Goal: Task Accomplishment & Management: Complete application form

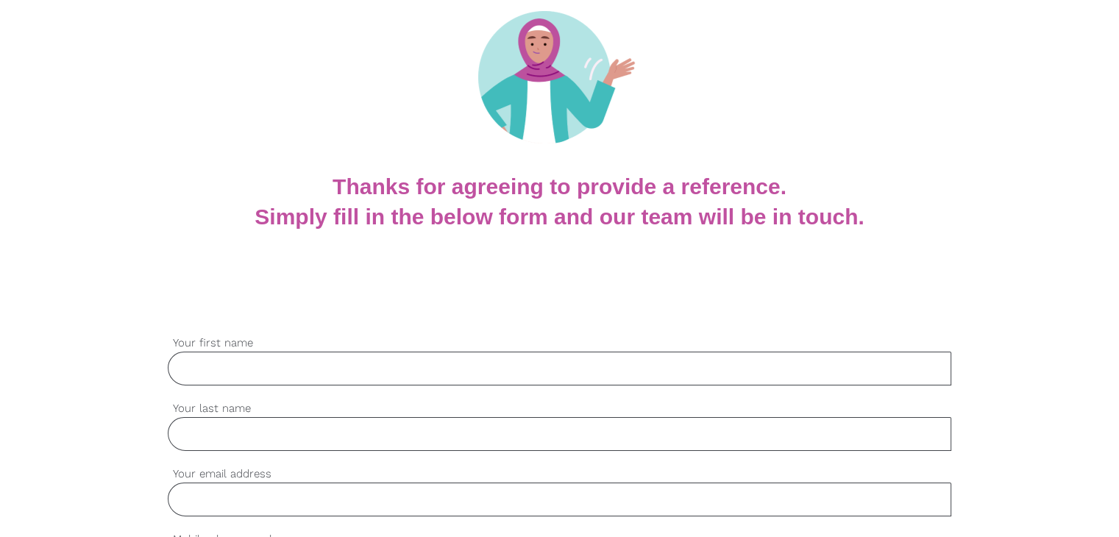
click at [322, 366] on input "Your first name" at bounding box center [559, 369] width 783 height 34
type input "[PERSON_NAME]"
click at [257, 432] on input "Your last name" at bounding box center [559, 434] width 783 height 34
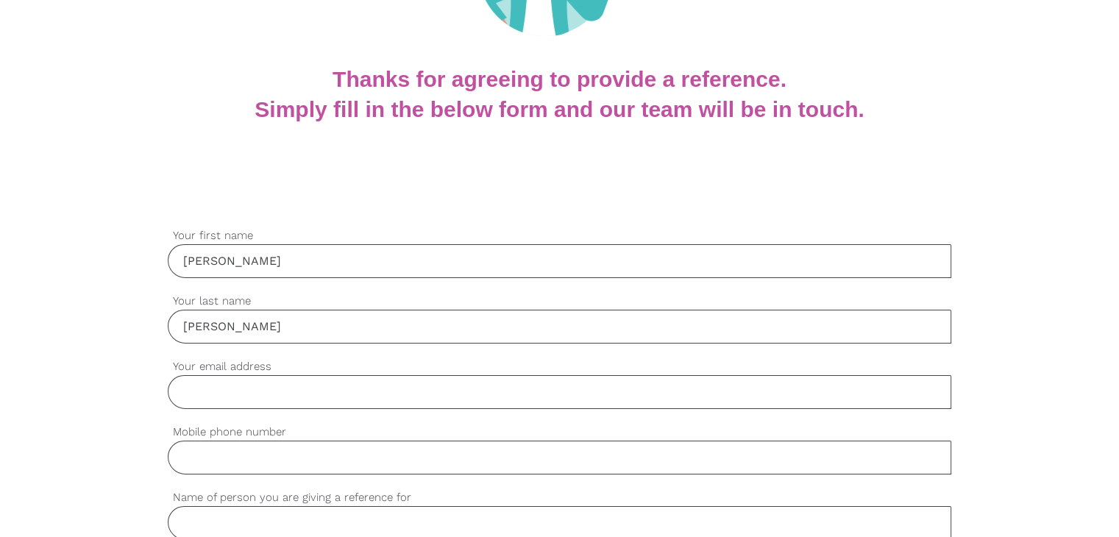
scroll to position [294, 0]
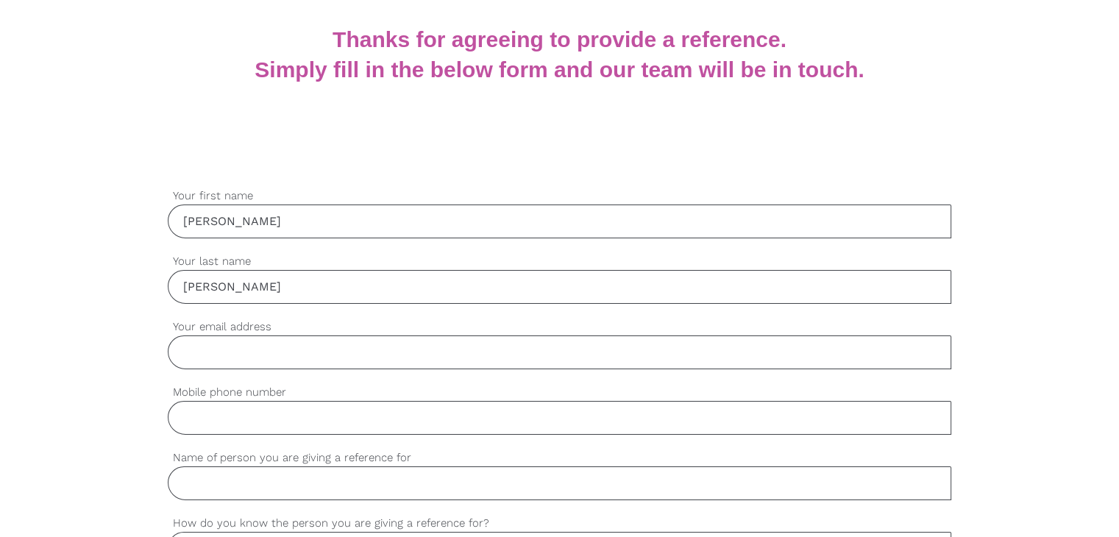
type input "Marvaniya"
click at [288, 349] on input "Your email address" at bounding box center [559, 352] width 783 height 34
type input "paritamarvaniya2303@gmail.com"
click at [252, 418] on input "Mobile phone number" at bounding box center [559, 418] width 783 height 34
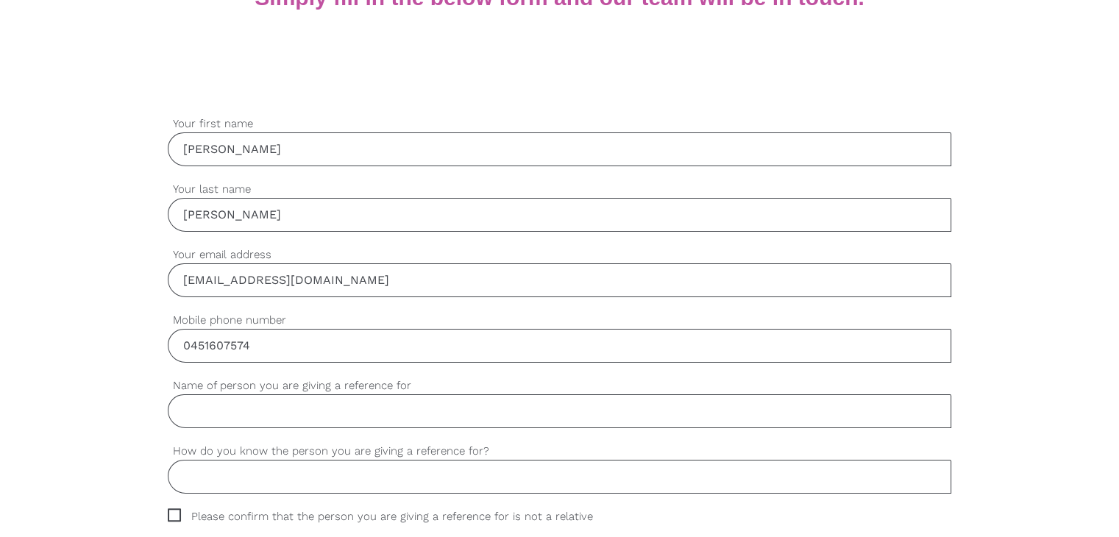
scroll to position [368, 0]
type input "0451607574"
click at [304, 410] on input "Name of person you are giving a reference for" at bounding box center [559, 410] width 783 height 34
type input "Mr.Kanu Katariya"
click at [279, 472] on input "How do you know the person you are giving a reference for?" at bounding box center [559, 475] width 783 height 34
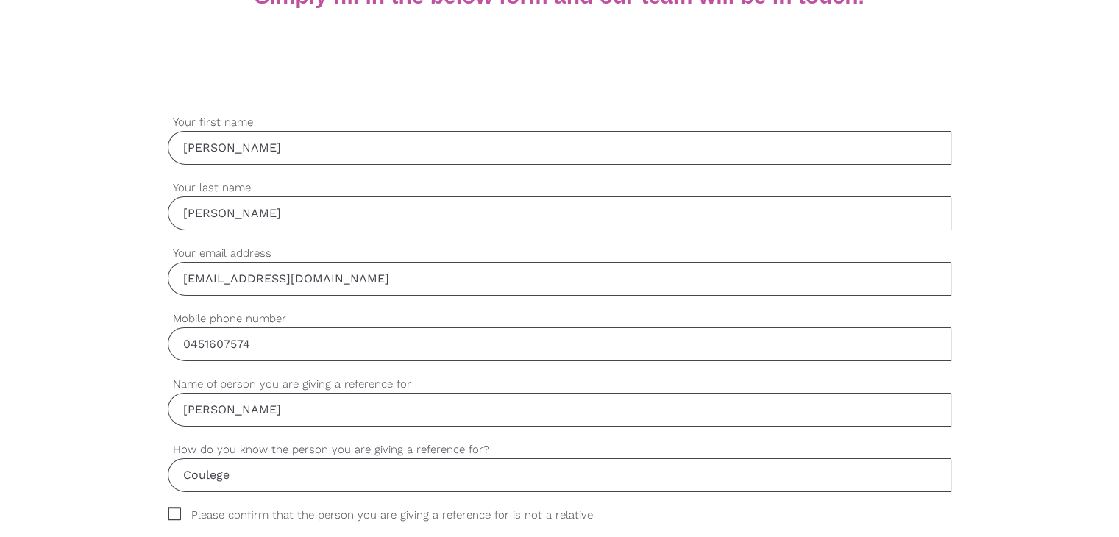
drag, startPoint x: 202, startPoint y: 474, endPoint x: 499, endPoint y: 471, distance: 297.1
click at [499, 471] on input "Coulege" at bounding box center [559, 475] width 783 height 34
drag, startPoint x: 207, startPoint y: 480, endPoint x: 452, endPoint y: 483, distance: 245.7
click at [452, 483] on input "Caulege" at bounding box center [559, 475] width 783 height 34
click at [284, 469] on input "Collage" at bounding box center [559, 475] width 783 height 34
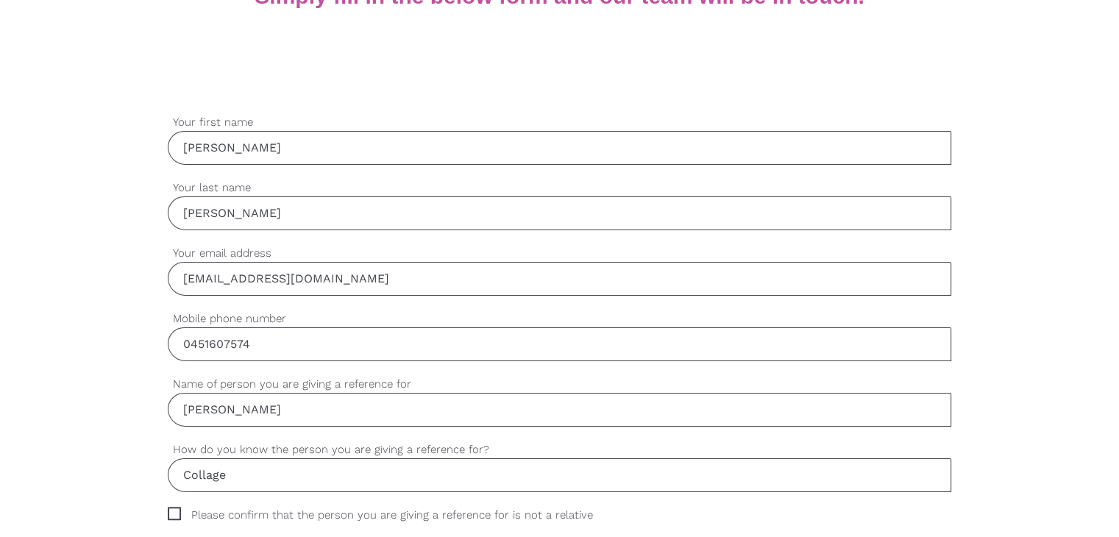
paste input "colleagues"
click at [233, 471] on input "Collage colleagues" at bounding box center [559, 475] width 783 height 34
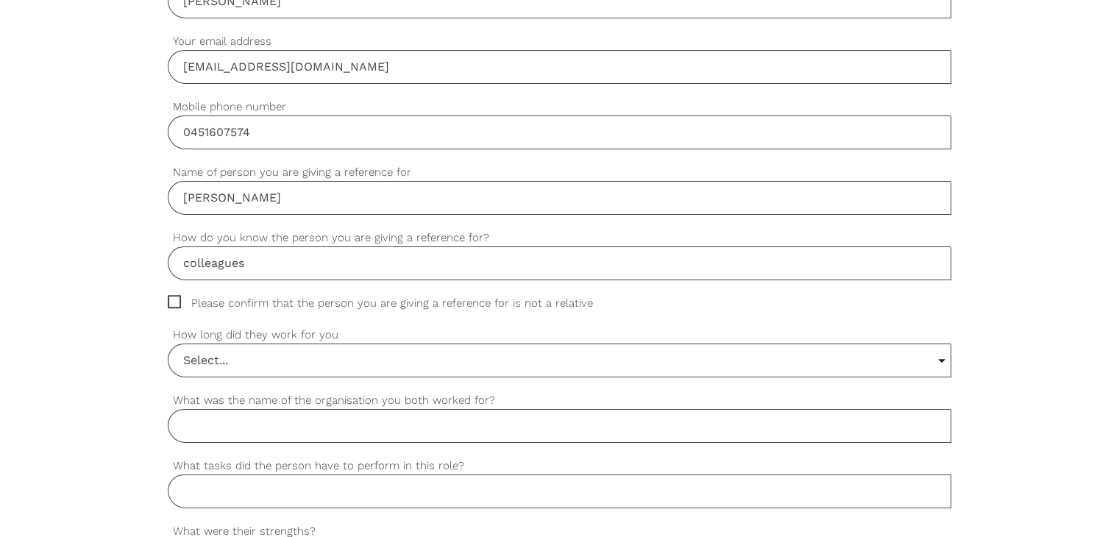
scroll to position [588, 0]
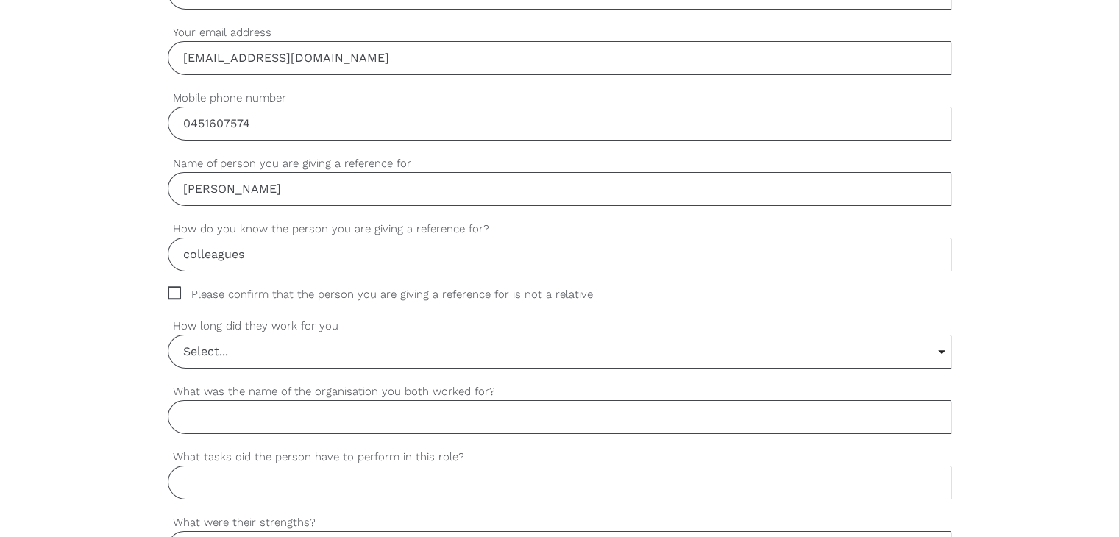
type input "colleagues"
click at [175, 291] on span "Please confirm that the person you are giving a reference for is not a relative" at bounding box center [394, 294] width 453 height 17
click at [175, 291] on input "Please confirm that the person you are giving a reference for is not a relative" at bounding box center [173, 291] width 10 height 10
checkbox input "true"
click at [332, 346] on input "Select..." at bounding box center [559, 351] width 782 height 32
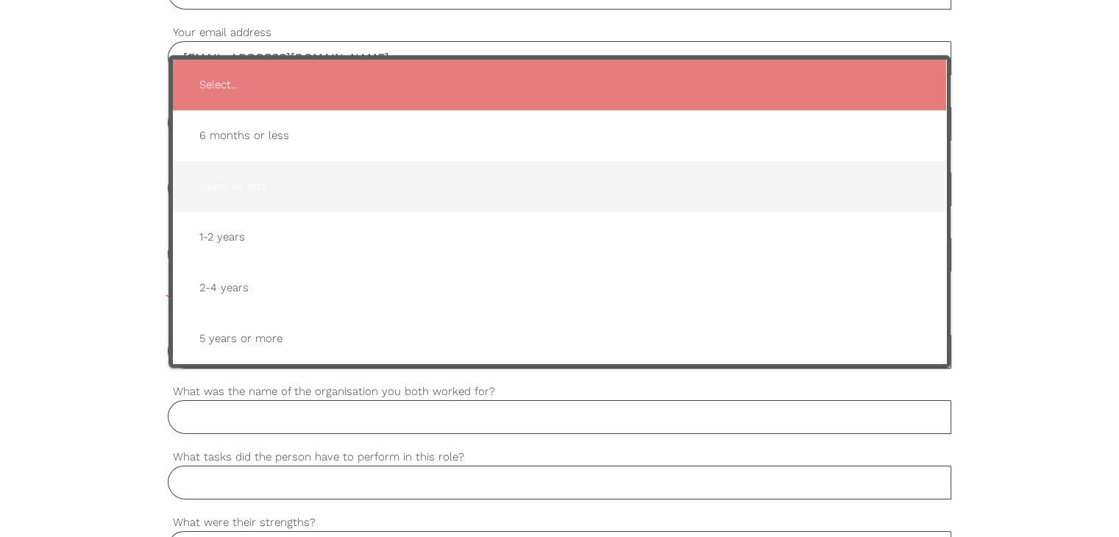
click at [314, 186] on span "1 year or less" at bounding box center [560, 186] width 744 height 36
type input "1 year or less"
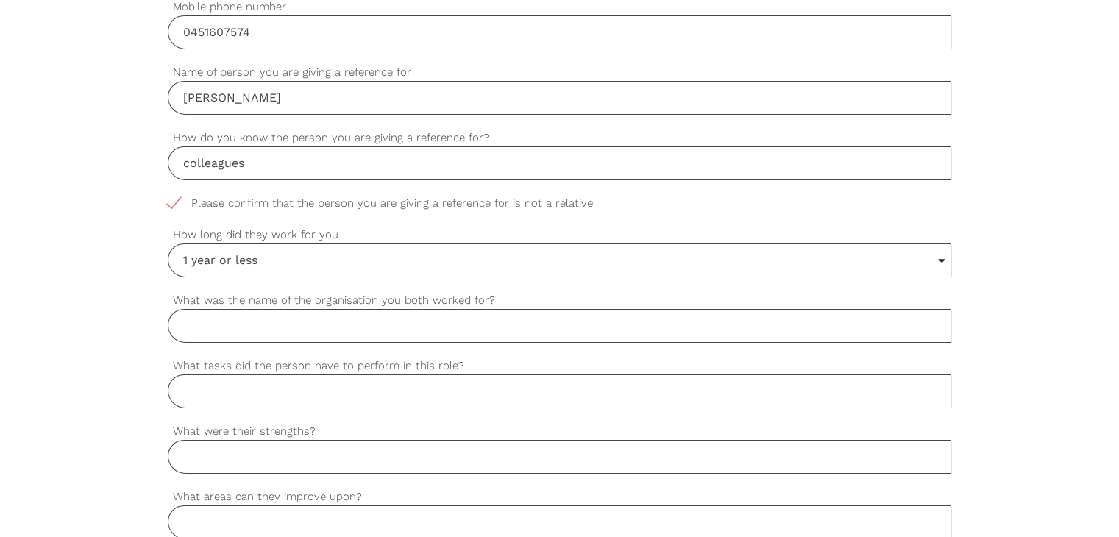
scroll to position [735, 0]
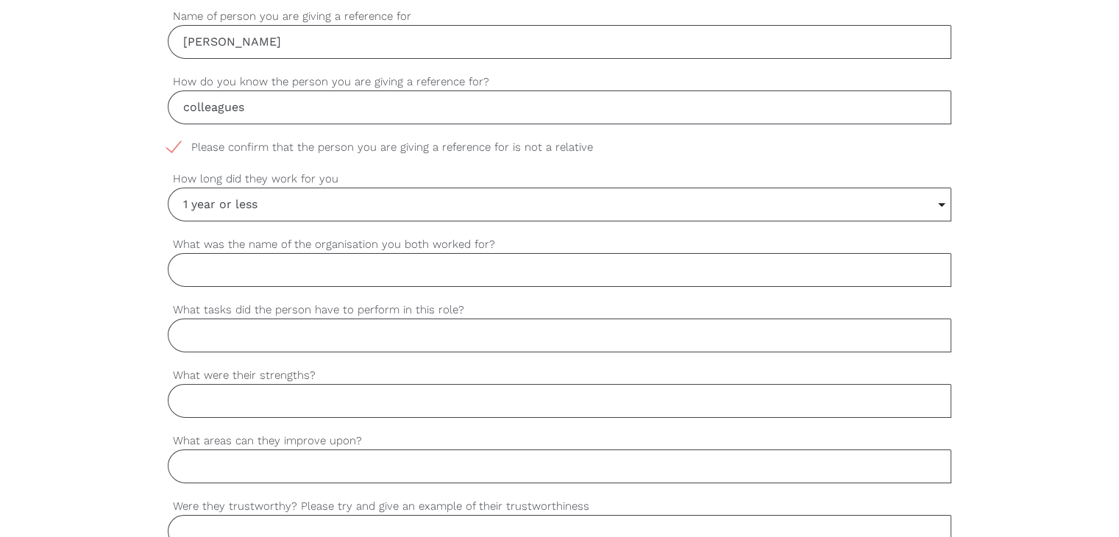
drag, startPoint x: 374, startPoint y: 269, endPoint x: 363, endPoint y: 268, distance: 11.1
click at [366, 268] on input "What was the name of the organisation you both worked for?" at bounding box center [559, 270] width 783 height 34
type input "Regis Age Care"
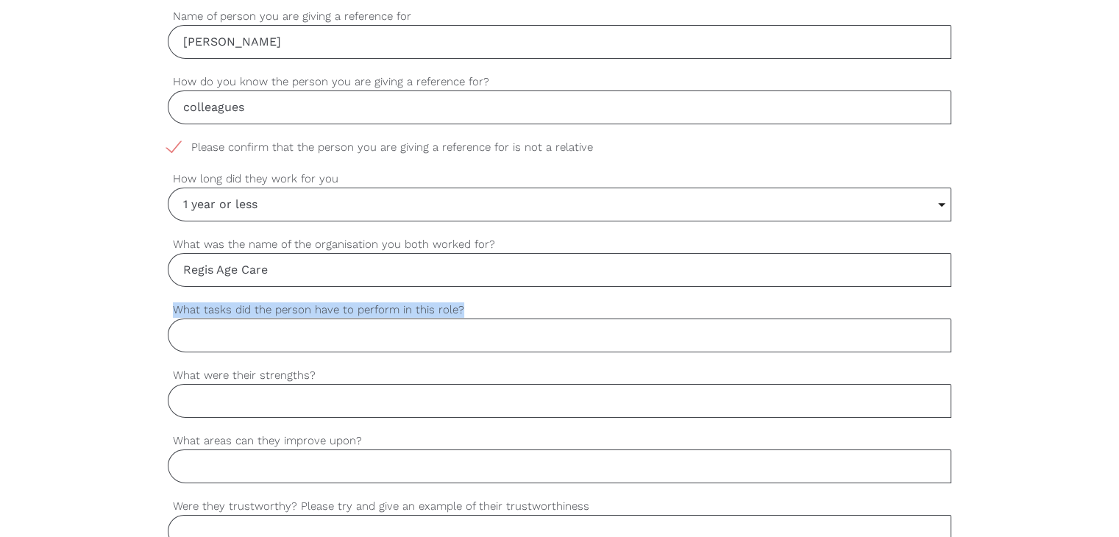
drag, startPoint x: 177, startPoint y: 304, endPoint x: 455, endPoint y: 308, distance: 277.3
click at [456, 310] on label "What tasks did the person have to perform in this role?" at bounding box center [559, 310] width 783 height 17
copy label "What tasks did the person have to perform in this role?"
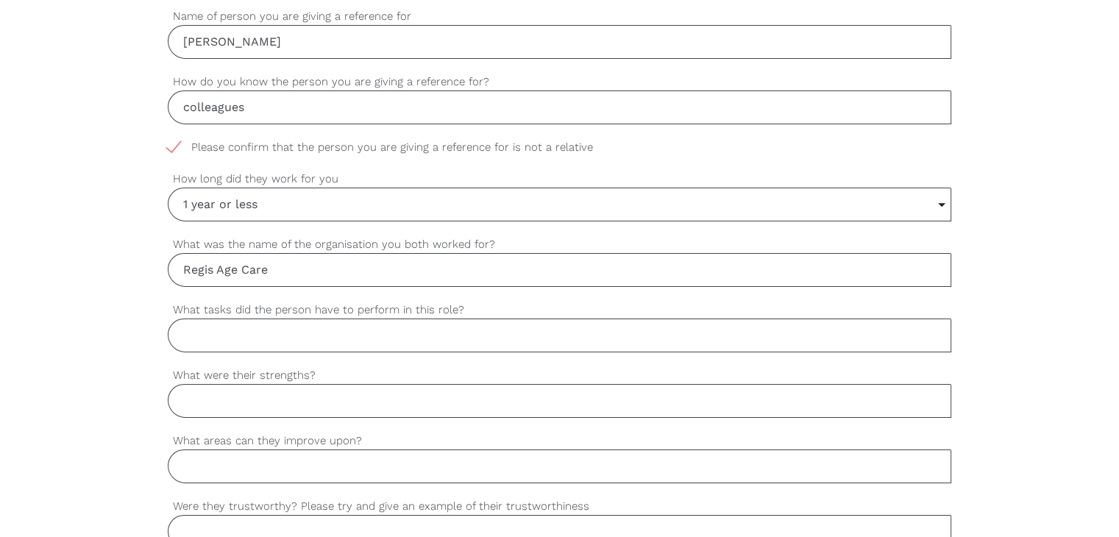
click at [298, 333] on input "What tasks did the person have to perform in this role?" at bounding box center [559, 335] width 783 height 34
paste input "Assisting with bathing, showering, grooming, and dressing Helping with toiletin…"
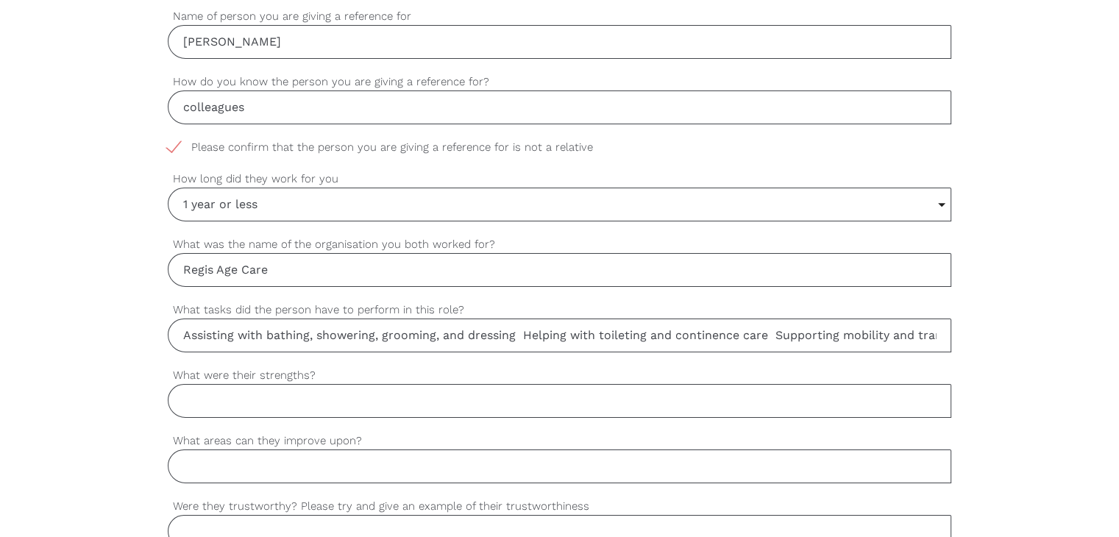
scroll to position [0, 550]
click at [213, 336] on input "Assisting with bathing, showering, grooming, and dressing Helping with toiletin…" at bounding box center [559, 335] width 783 height 34
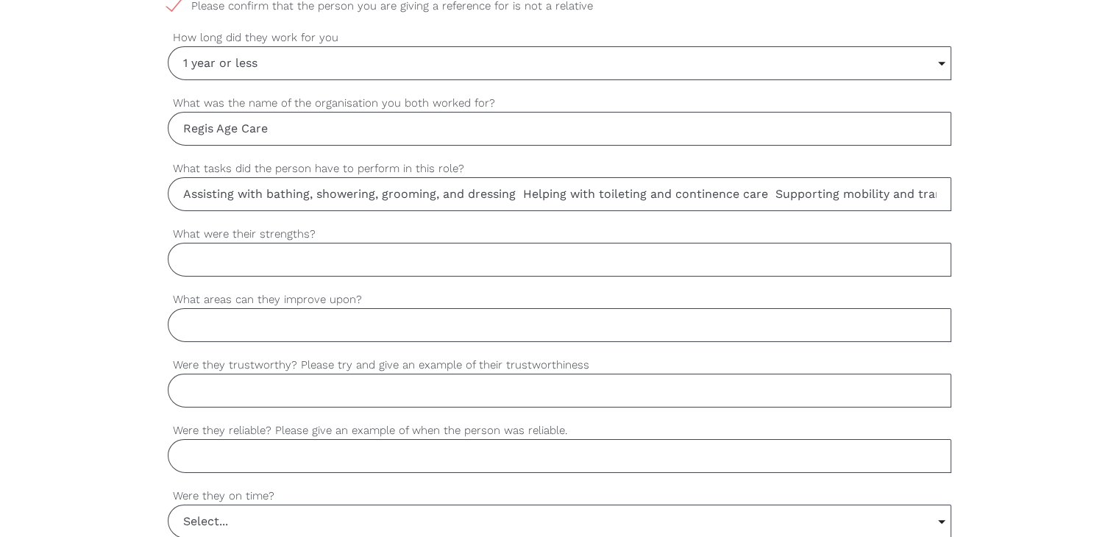
scroll to position [883, 0]
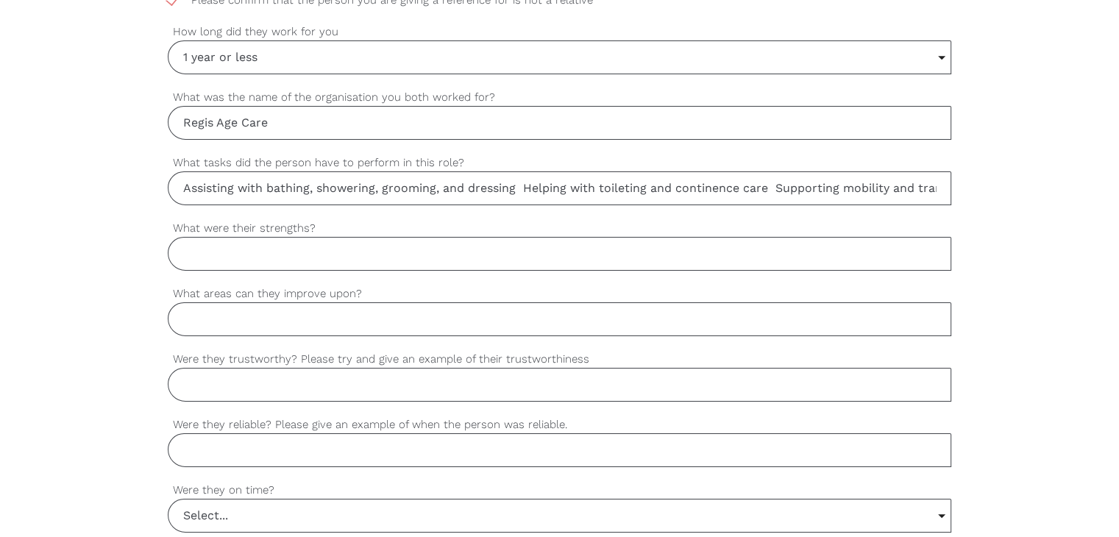
type input "Assisting with bathing, showering, grooming, and dressing Helping with toiletin…"
drag, startPoint x: 182, startPoint y: 224, endPoint x: 300, endPoint y: 229, distance: 117.8
click at [298, 226] on label "What were their strengths?" at bounding box center [559, 228] width 783 height 17
drag, startPoint x: 358, startPoint y: 218, endPoint x: 332, endPoint y: 218, distance: 25.8
click at [359, 220] on label "What were their strengths?" at bounding box center [559, 228] width 783 height 17
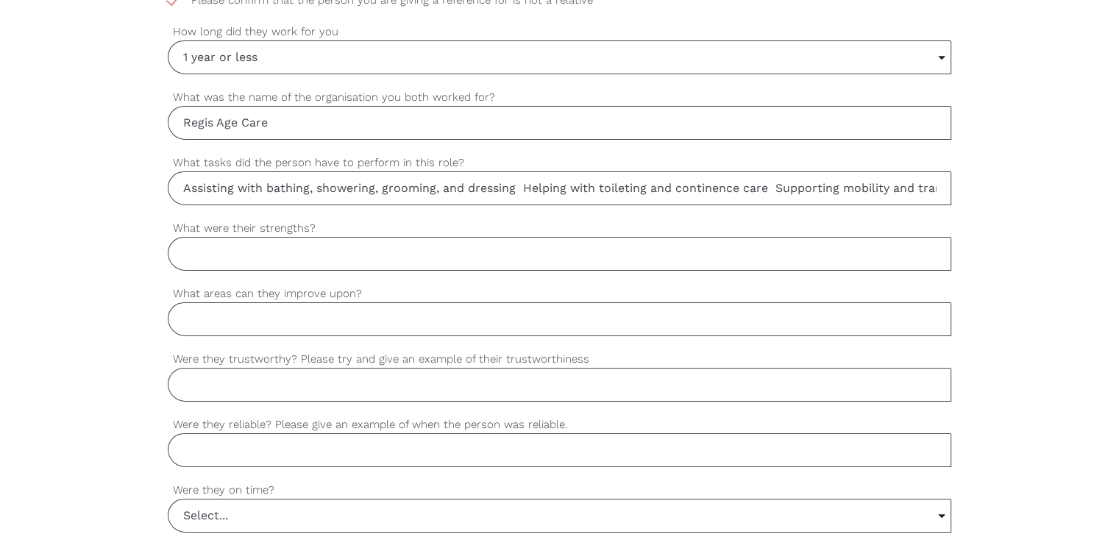
click at [359, 237] on input "What were their strengths?" at bounding box center [559, 254] width 783 height 34
drag, startPoint x: 179, startPoint y: 221, endPoint x: 299, endPoint y: 229, distance: 119.4
click at [304, 227] on label "What were their strengths?" at bounding box center [559, 228] width 783 height 17
copy label "What were their strengths"
click at [414, 257] on input "What were their strengths?" at bounding box center [559, 254] width 783 height 34
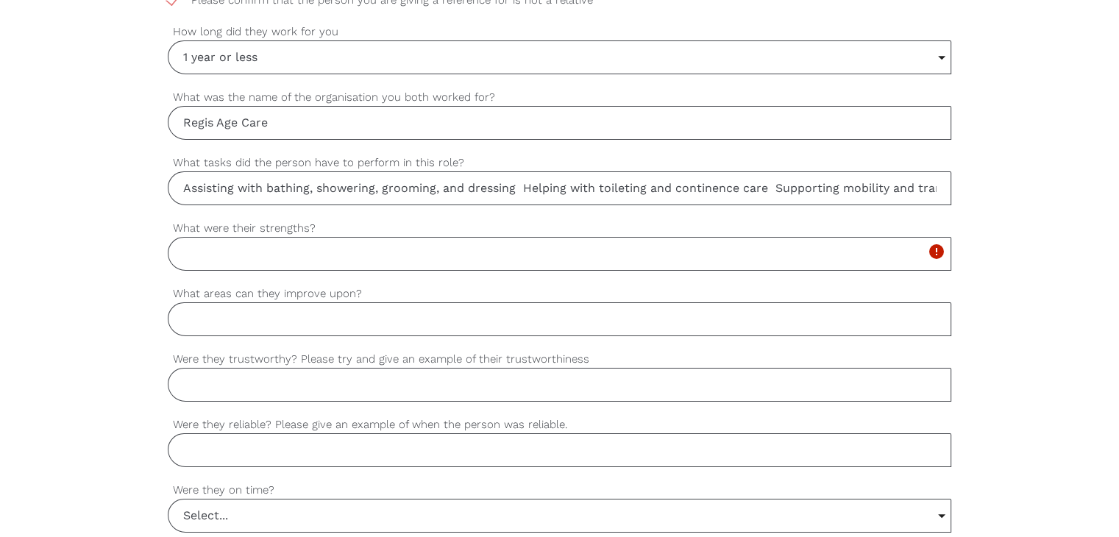
paste input "Compassionate and caring nature towards clients Strong communication and interp…"
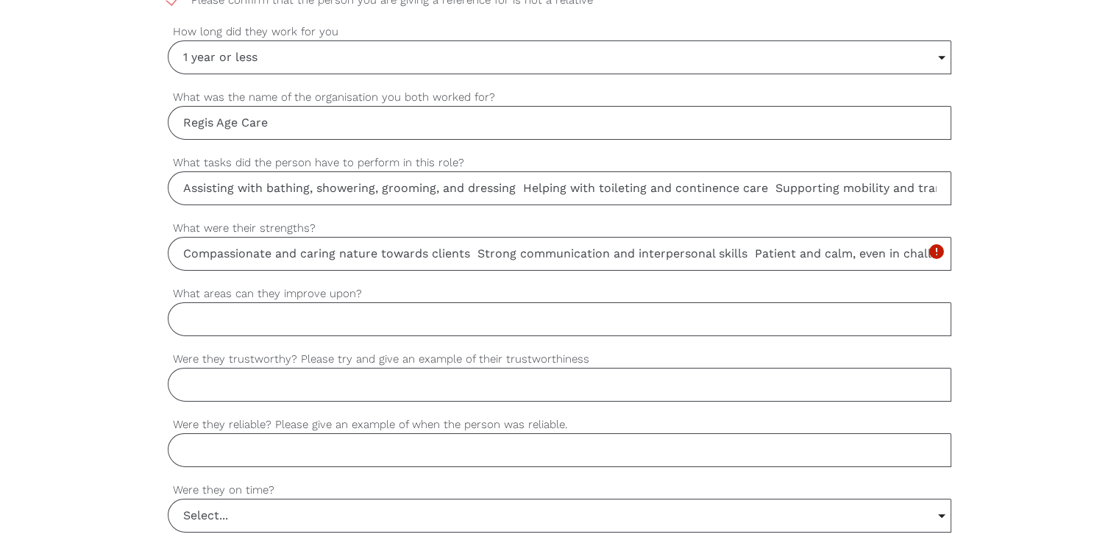
scroll to position [0, 401]
type input "Compassionate and caring nature towards clients Strong communication and interp…"
click at [231, 289] on label "What areas can they improve upon?" at bounding box center [559, 293] width 783 height 17
click at [231, 302] on input "What areas can they improve upon?" at bounding box center [559, 319] width 783 height 34
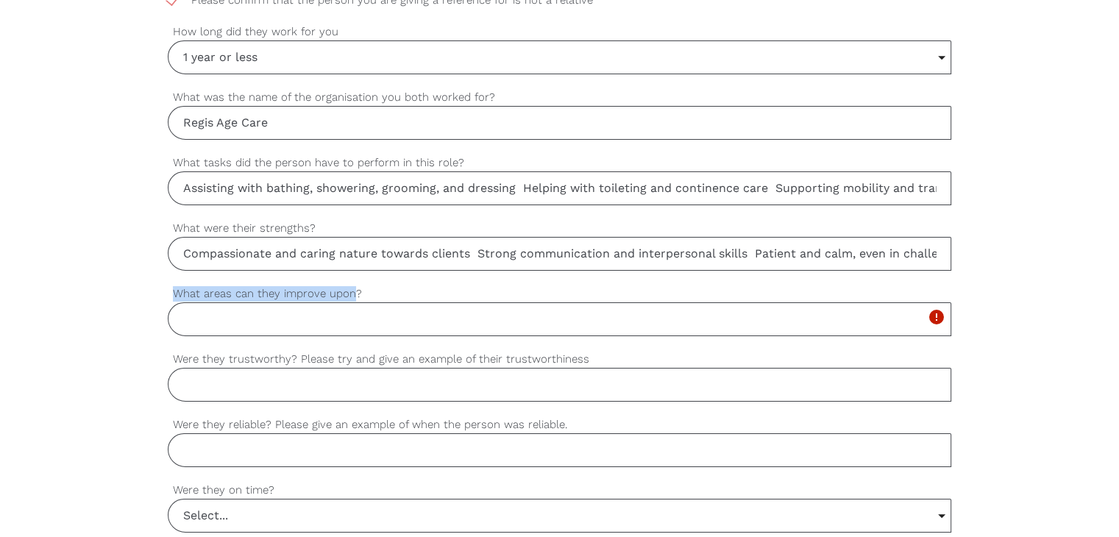
drag, startPoint x: 175, startPoint y: 290, endPoint x: 350, endPoint y: 296, distance: 175.2
click at [350, 296] on label "What areas can they improve upon?" at bounding box center [559, 293] width 783 height 17
click at [302, 311] on input "What areas can they improve upon?" at bounding box center [559, 319] width 783 height 34
type input "NA"
click at [280, 374] on input "Were they trustworthy? Please try and give an example of their trustworthiness" at bounding box center [559, 385] width 783 height 34
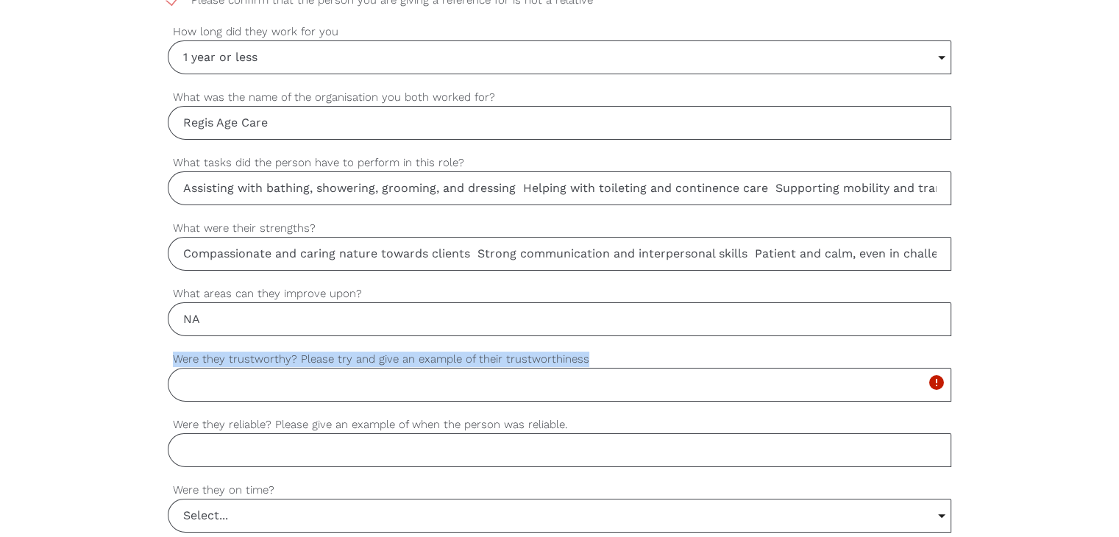
drag, startPoint x: 179, startPoint y: 357, endPoint x: 594, endPoint y: 357, distance: 414.8
click at [594, 357] on label "Were they trustworthy? Please try and give an example of their trustworthiness" at bounding box center [559, 359] width 783 height 17
copy label "Were they trustworthy? Please try and give an example of their trustworthiness"
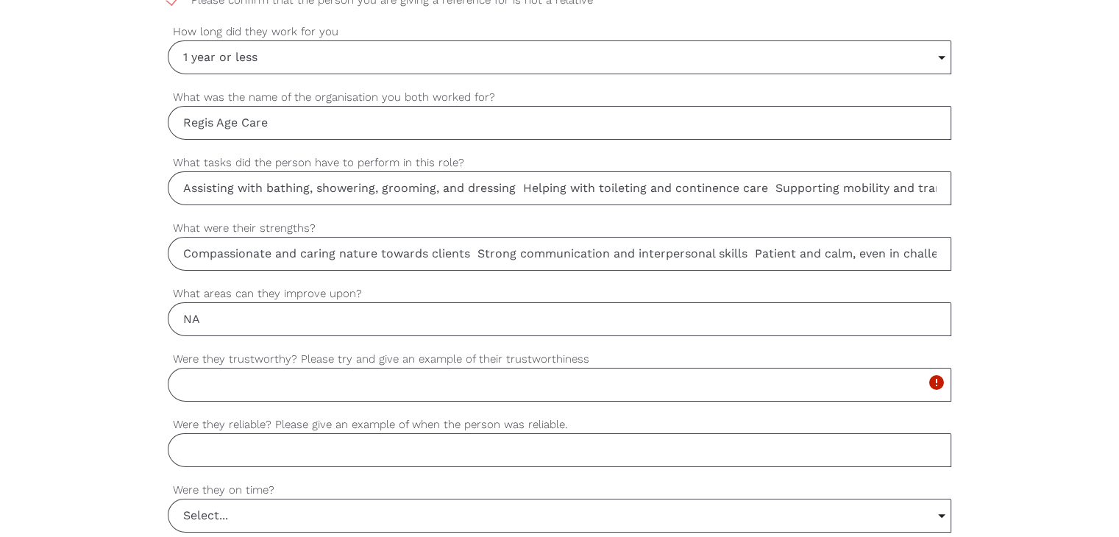
click at [274, 386] on input "Were they trustworthy? Please try and give an example of their trustworthiness" at bounding box center [559, 385] width 783 height 34
paste input "Yes, they were very trustworthy. For example, families trusted them with client…"
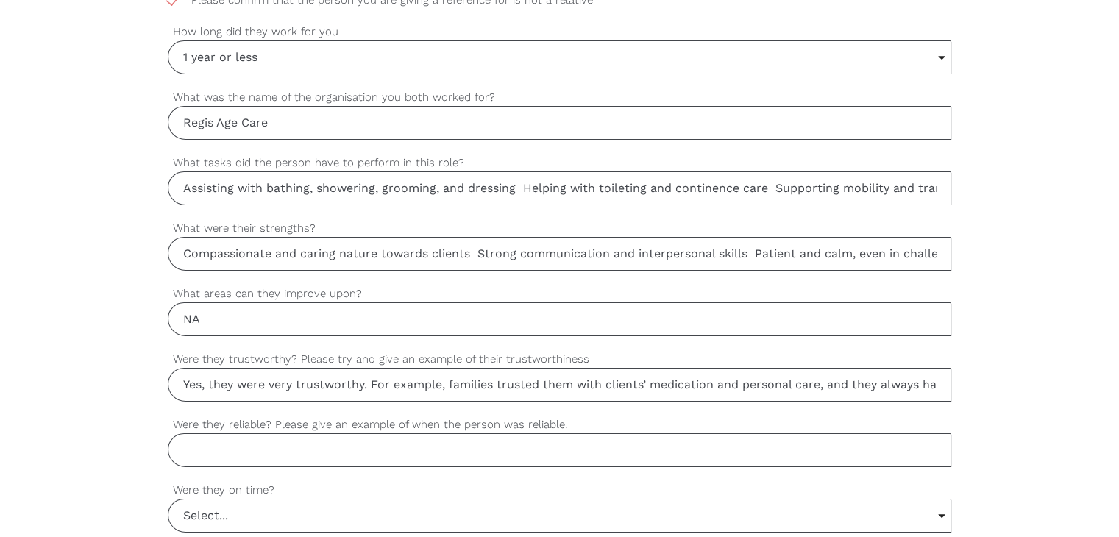
scroll to position [0, 180]
type input "Yes, they were very trustworthy. For example, families trusted them with client…"
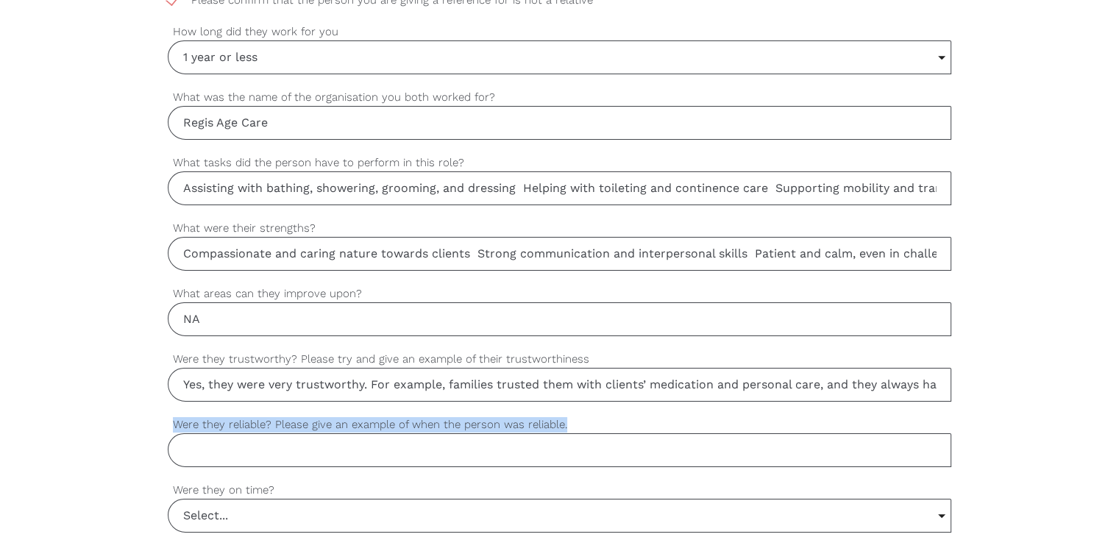
drag, startPoint x: 176, startPoint y: 421, endPoint x: 570, endPoint y: 419, distance: 394.2
click at [570, 419] on label "Were they reliable? Please give an example of when the person was reliable." at bounding box center [559, 424] width 783 height 17
copy label "Were they reliable? Please give an example of when the person was reliable."
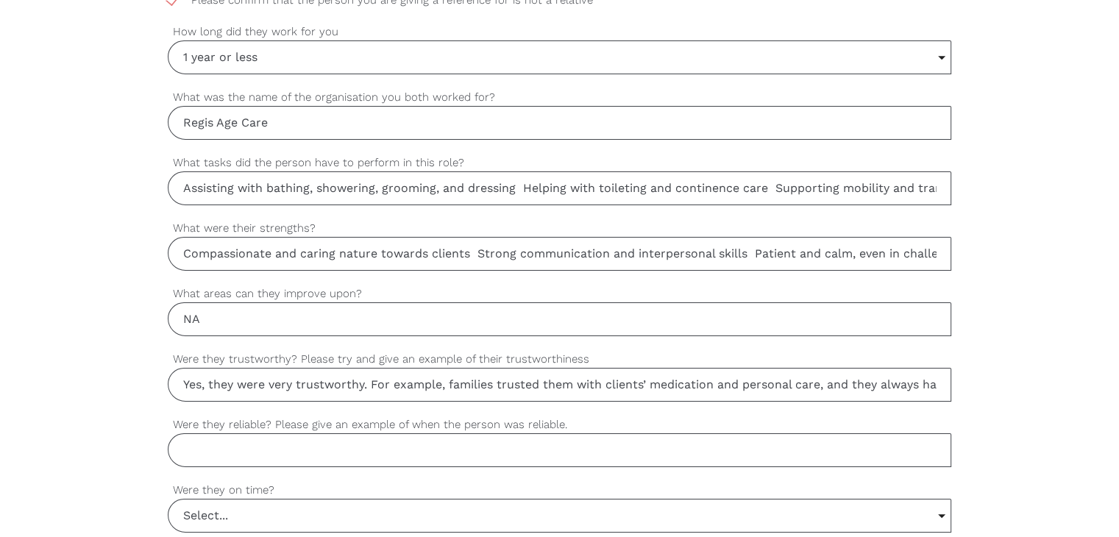
click at [279, 442] on input "Were they reliable? Please give an example of when the person was reliable." at bounding box center [559, 450] width 783 height 34
paste input "Yes, they were very reliable. For example, they always came on time for their s…"
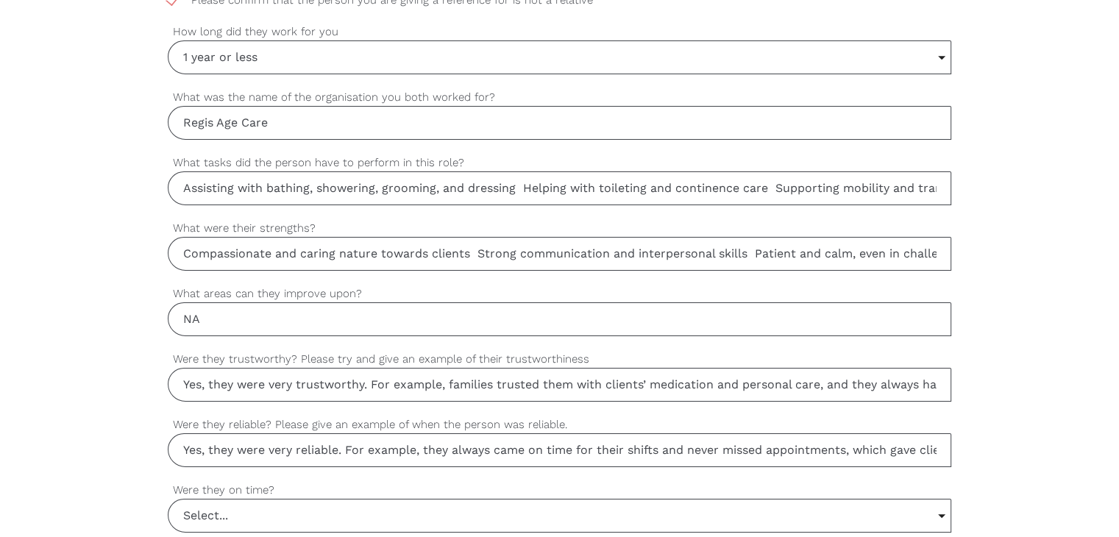
scroll to position [0, 190]
type input "Yes, they were very reliable. For example, they always came on time for their s…"
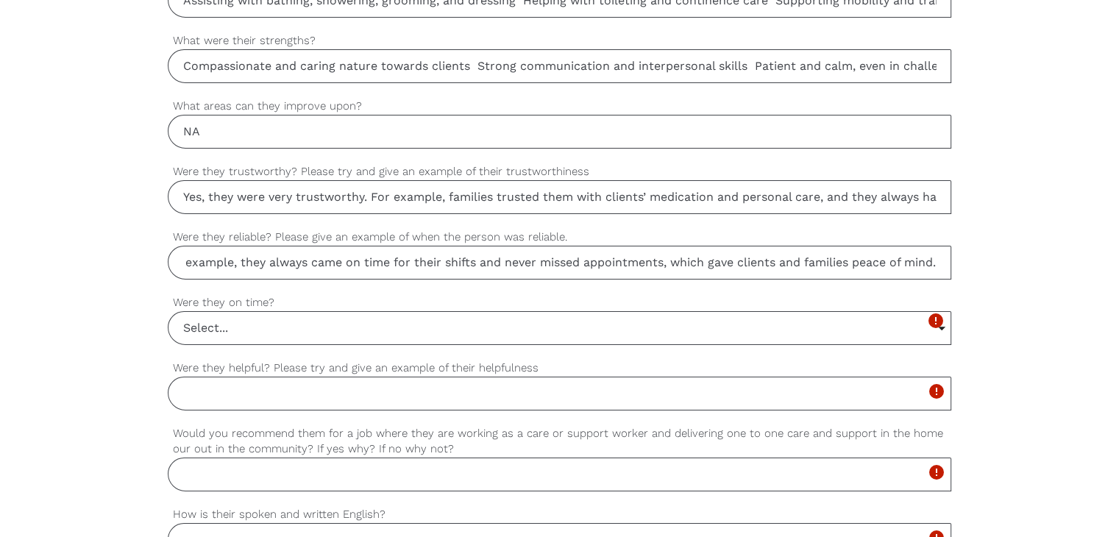
scroll to position [0, 0]
drag, startPoint x: 176, startPoint y: 300, endPoint x: 274, endPoint y: 304, distance: 98.6
click at [274, 304] on label "Were they on time?" at bounding box center [559, 302] width 783 height 17
click at [238, 328] on input "Select..." at bounding box center [559, 328] width 782 height 32
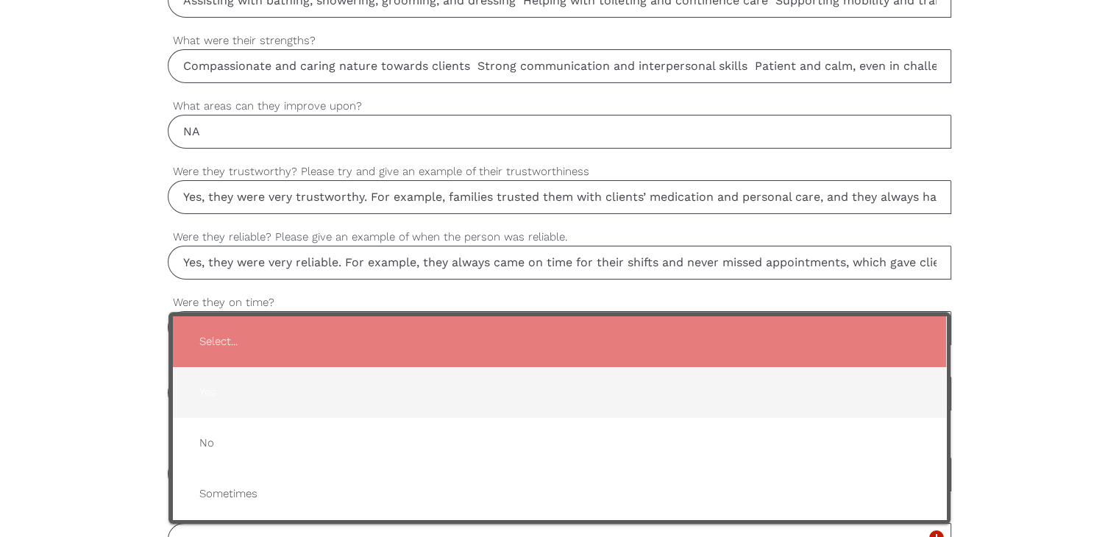
click at [226, 396] on span "Yes" at bounding box center [560, 392] width 744 height 36
type input "Yes"
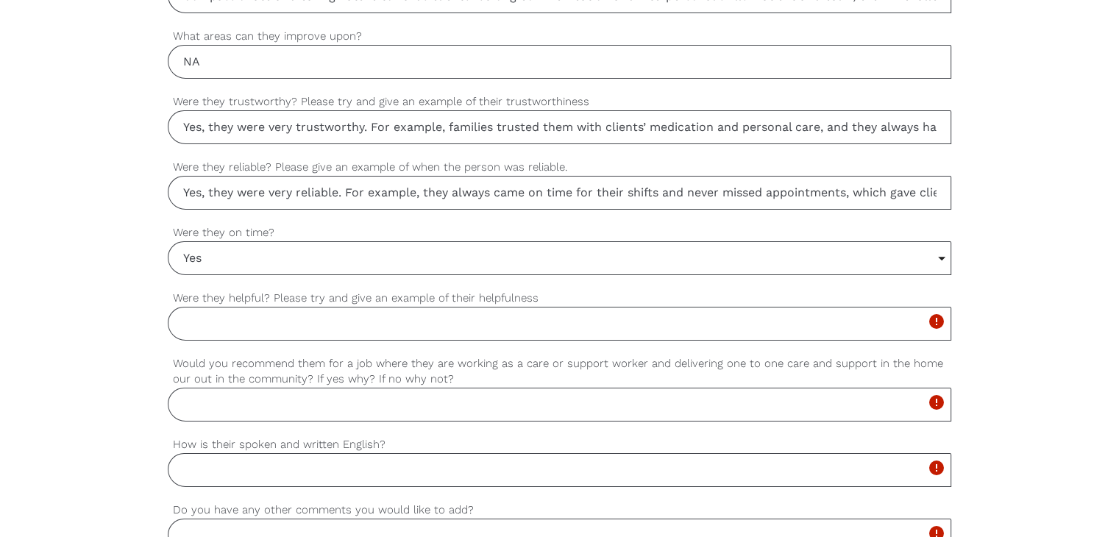
scroll to position [1144, 0]
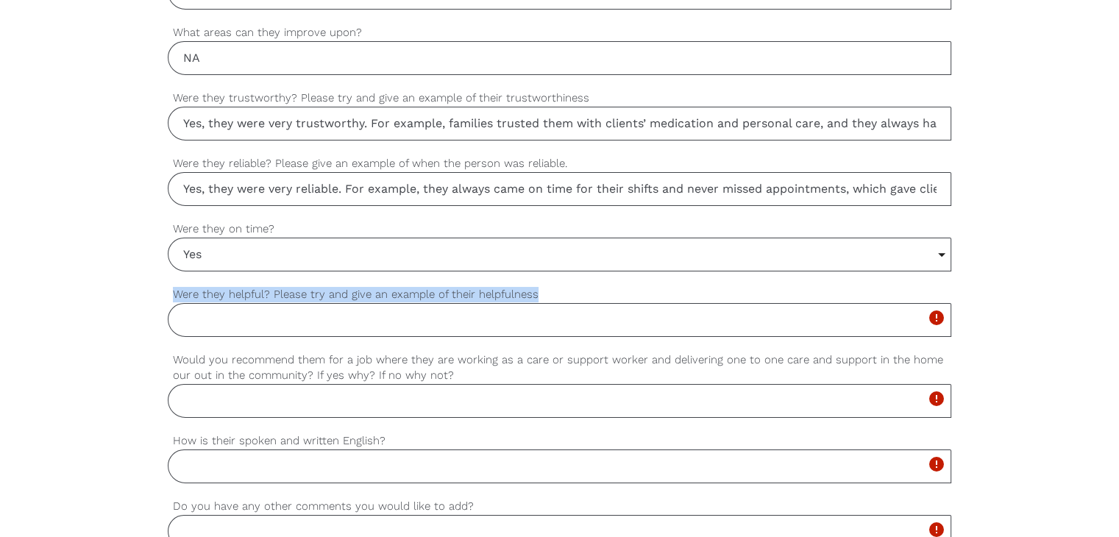
drag, startPoint x: 185, startPoint y: 290, endPoint x: 541, endPoint y: 288, distance: 355.2
click at [541, 288] on label "Were they helpful? Please try and give an example of their helpfulness" at bounding box center [559, 294] width 783 height 17
copy label "Were they helpful? Please try and give an example of their helpfulness"
click at [321, 323] on input "Were they helpful? Please try and give an example of their helpfulness" at bounding box center [559, 320] width 783 height 34
paste input "Yes, they were very helpful. For example, they often went out of their way to a…"
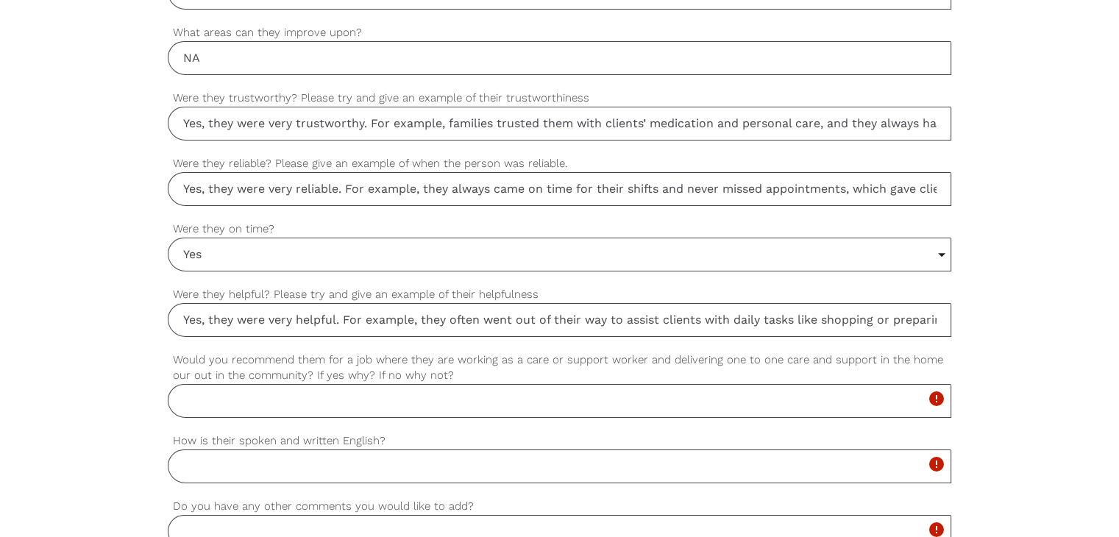
scroll to position [0, 385]
type input "Yes, they were very helpful. For example, they often went out of their way to a…"
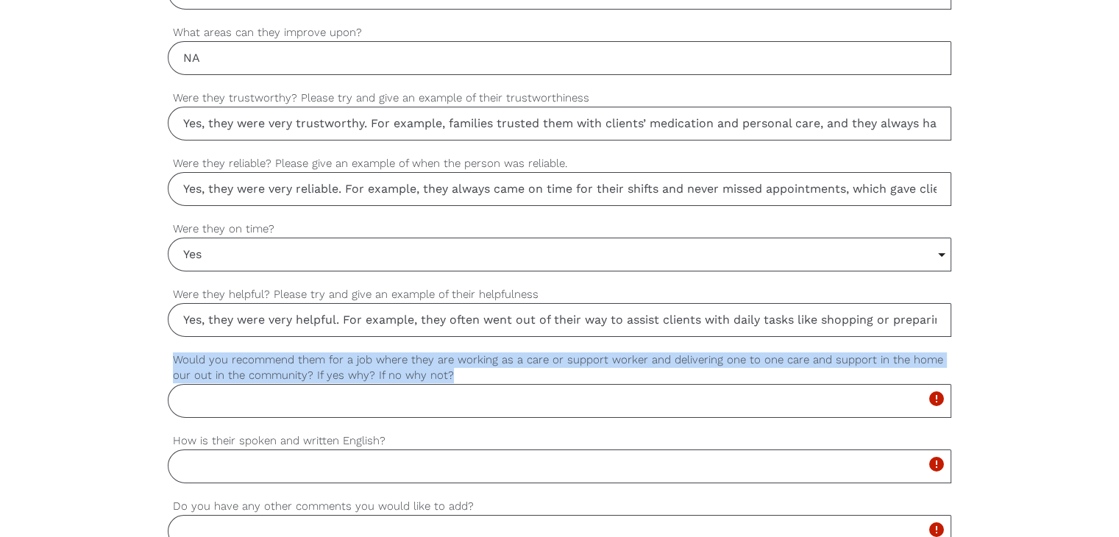
drag, startPoint x: 174, startPoint y: 355, endPoint x: 450, endPoint y: 374, distance: 277.2
click at [450, 374] on label "Would you recommend them for a job where they are working as a care or support …" at bounding box center [559, 368] width 783 height 32
copy label "Would you recommend them for a job where they are working as a care or support …"
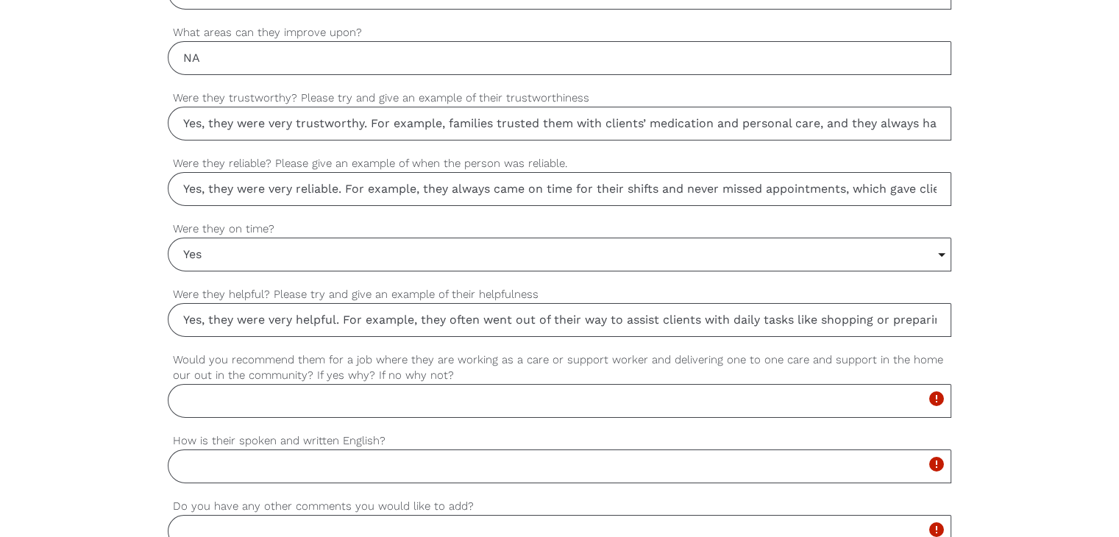
click at [368, 395] on input "Would you recommend them for a job where they are working as a care or support …" at bounding box center [559, 401] width 783 height 34
paste input "Yes, I would strongly recommend them for a job as a care or support worker. The…"
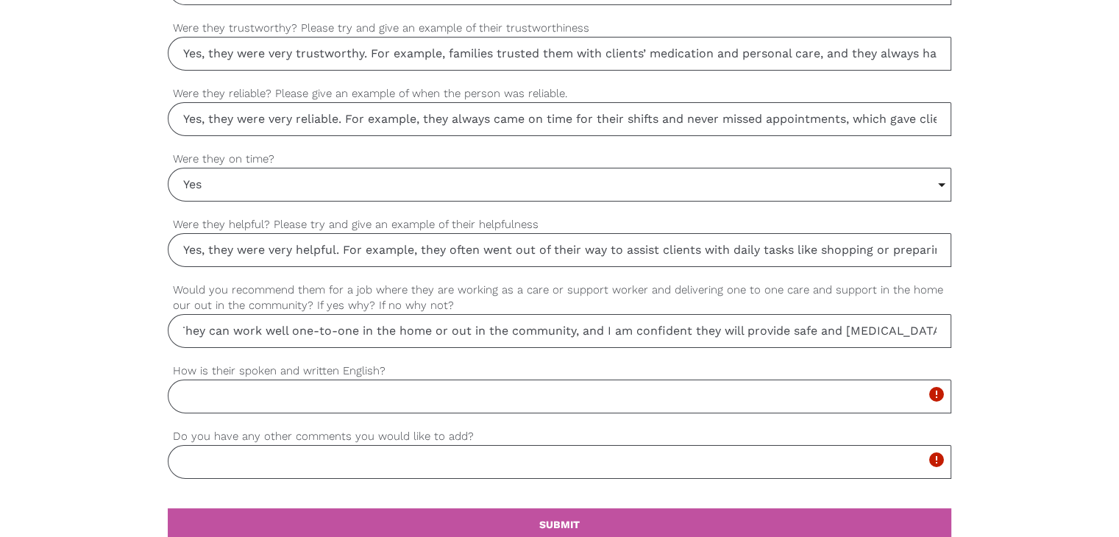
scroll to position [1217, 0]
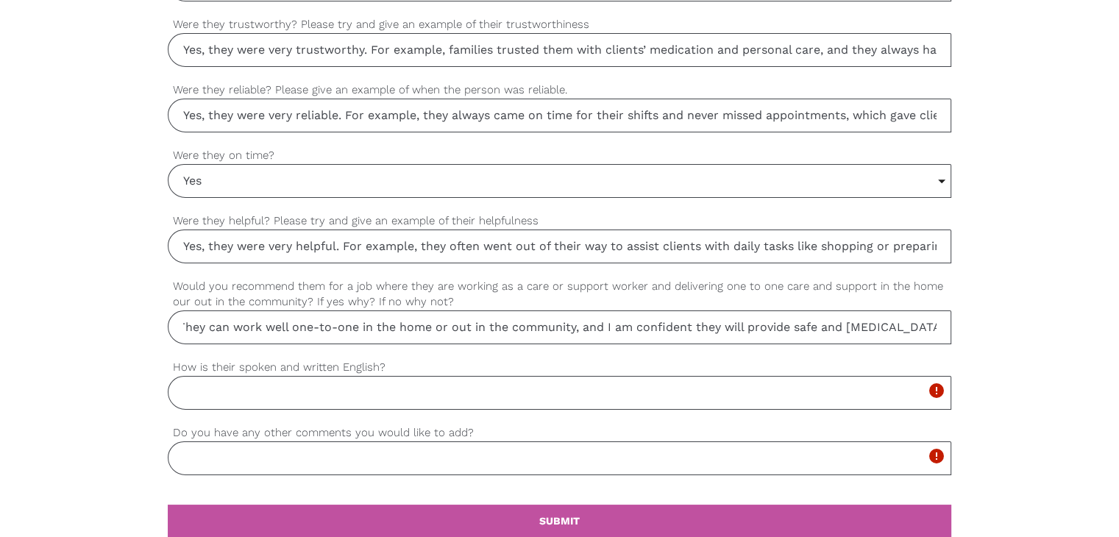
type input "Yes, I would strongly recommend them for a job as a care or support worker. The…"
drag, startPoint x: 174, startPoint y: 362, endPoint x: 382, endPoint y: 363, distance: 208.1
click at [382, 363] on label "How is their spoken and written English?" at bounding box center [559, 367] width 783 height 17
copy label "How is their spoken and written English?"
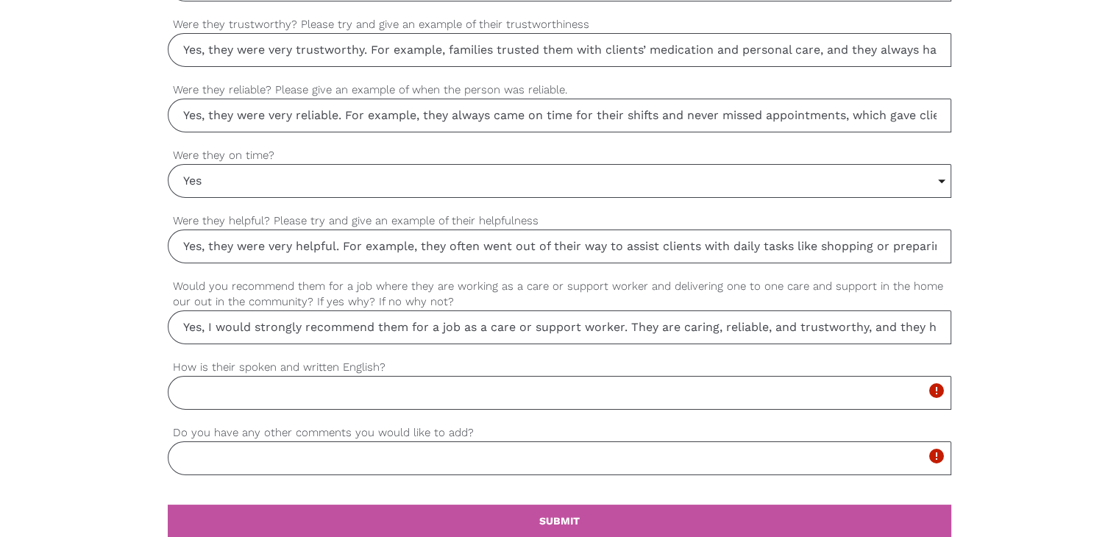
click at [348, 389] on input "How is their spoken and written English?" at bounding box center [559, 393] width 783 height 34
paste input "Their spoken and written English is good. They can communicate clearly with cli…"
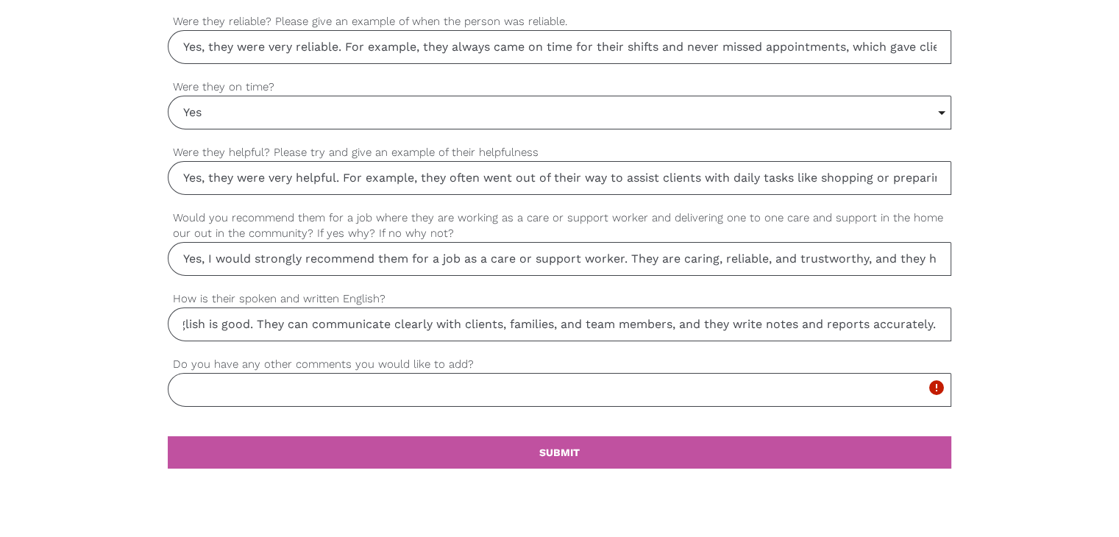
scroll to position [1291, 0]
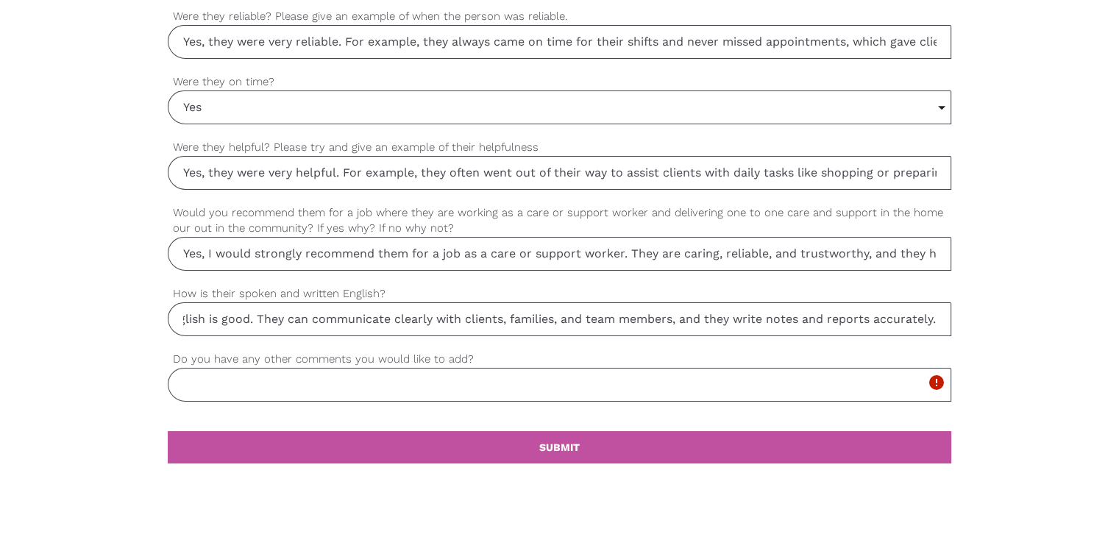
type input "Their spoken and written English is good. They can communicate clearly with cli…"
drag, startPoint x: 177, startPoint y: 356, endPoint x: 480, endPoint y: 355, distance: 302.3
click at [482, 355] on label "Do you have any other comments you would like to add?" at bounding box center [559, 359] width 783 height 17
copy label "Do you have any other comments you would like to add?"
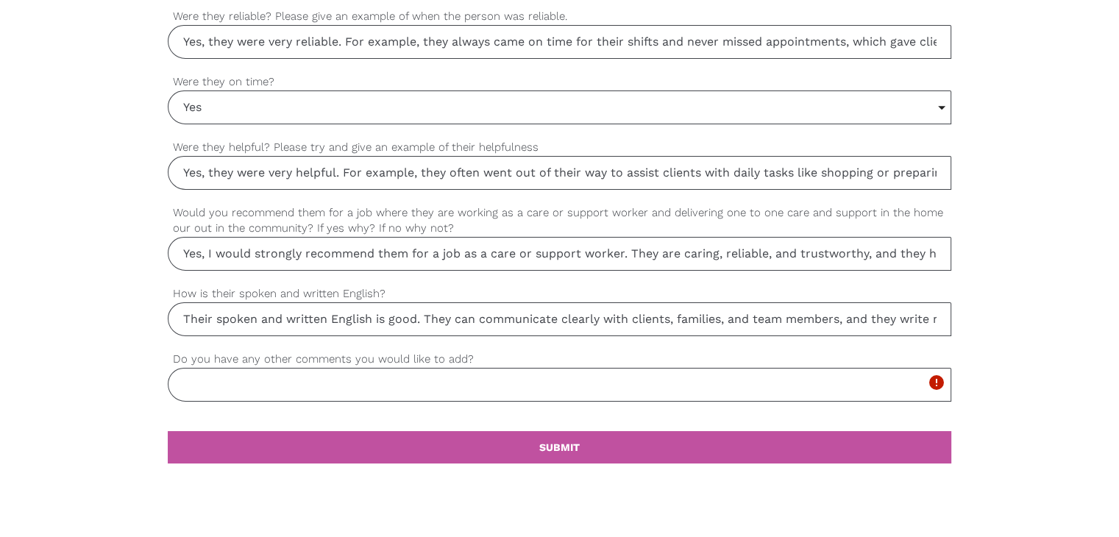
click at [450, 378] on input "Do you have any other comments you would like to add?" at bounding box center [559, 385] width 783 height 34
paste input "They are a kind, patient, and hardworking person. Clients feel comfortable with…"
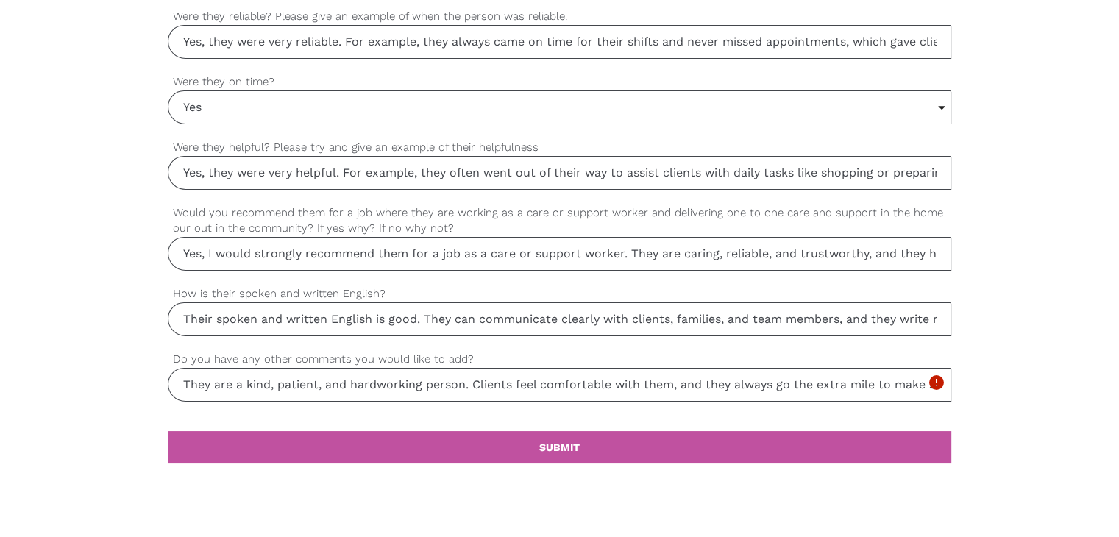
scroll to position [0, 645]
type input "They are a kind, patient, and hardworking person. Clients feel comfortable with…"
click at [532, 446] on link "settings SUBMIT" at bounding box center [559, 447] width 783 height 32
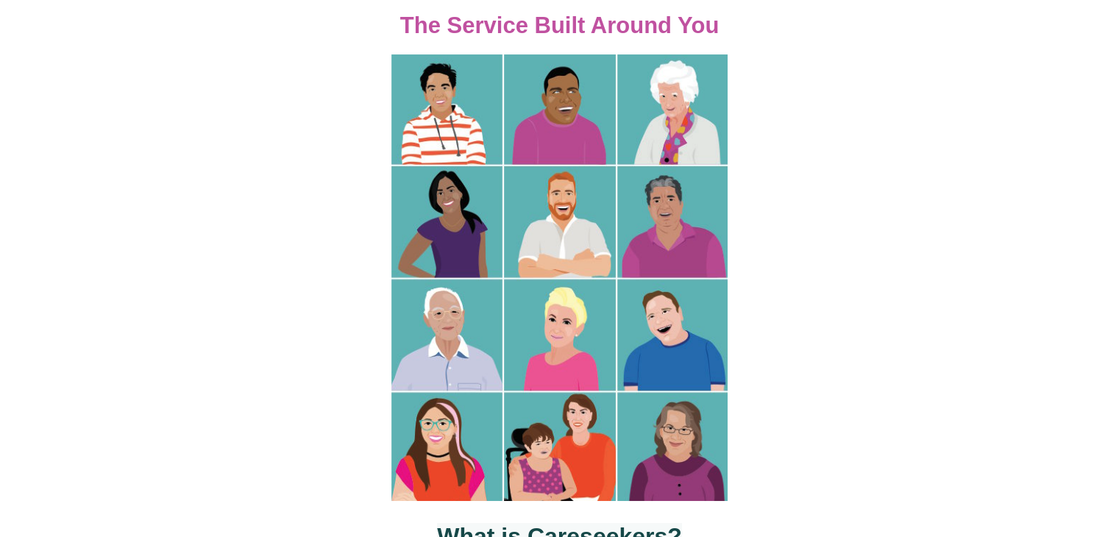
scroll to position [221, 0]
